Goal: Find contact information: Find contact information

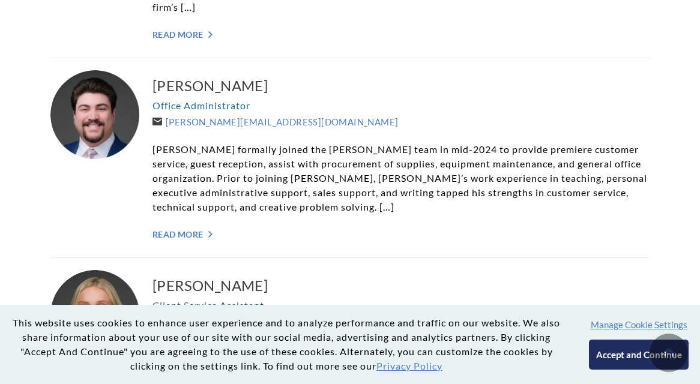
scroll to position [2890, 0]
click at [169, 77] on h3 "[PERSON_NAME]" at bounding box center [401, 86] width 497 height 19
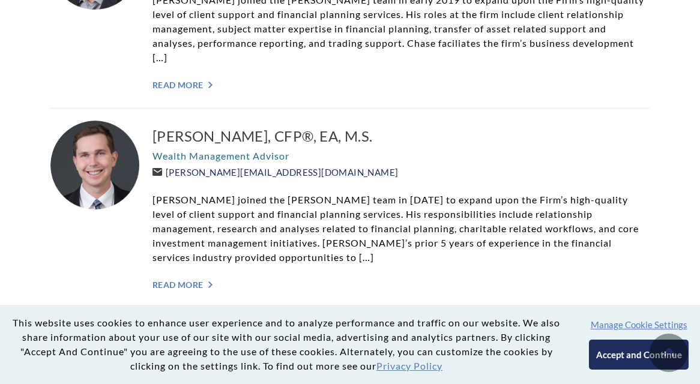
scroll to position [1481, 0]
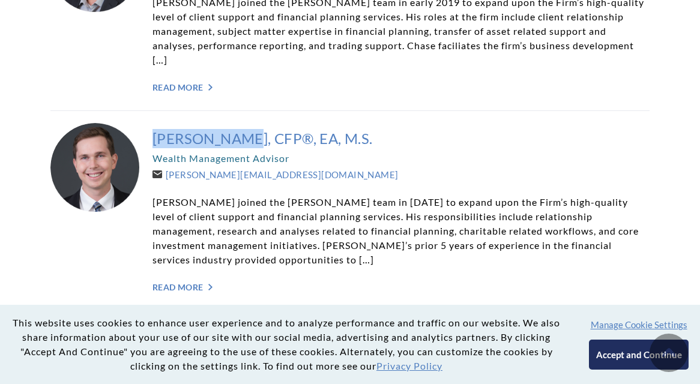
drag, startPoint x: 149, startPoint y: 120, endPoint x: 245, endPoint y: 124, distance: 96.2
click at [245, 124] on div "[PERSON_NAME], CFP®, EA, M.S. Wealth Management Advisor [PERSON_NAME][EMAIL_ADD…" at bounding box center [349, 211] width 599 height 200
copy h3 "[PERSON_NAME]"
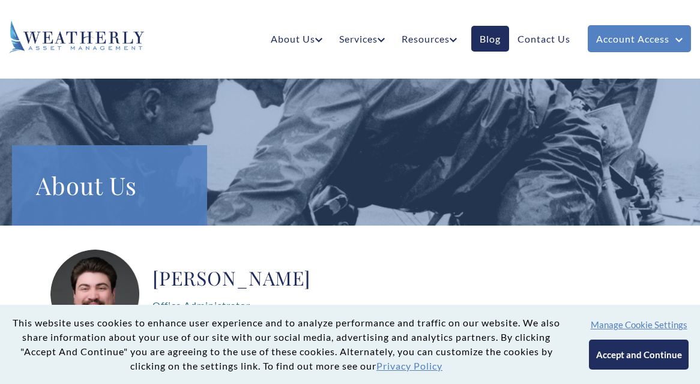
click at [190, 275] on h2 "[PERSON_NAME]" at bounding box center [281, 278] width 257 height 24
copy h2 "[PERSON_NAME]"
